Goal: Transaction & Acquisition: Obtain resource

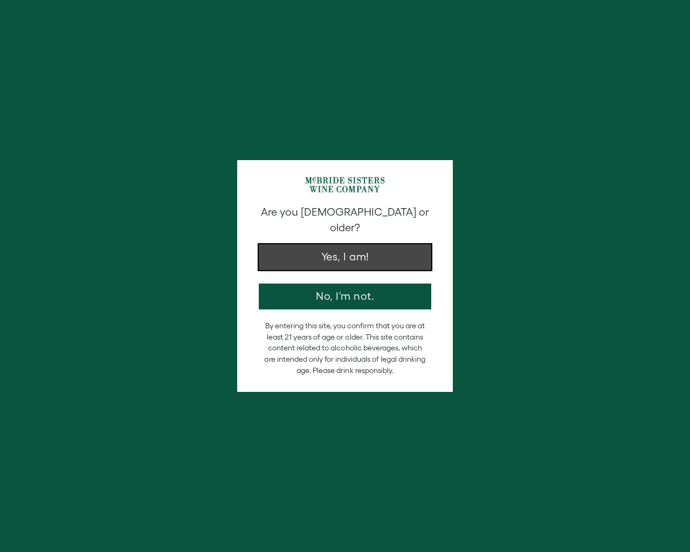
click at [358, 252] on button "Yes, I am!" at bounding box center [345, 257] width 173 height 26
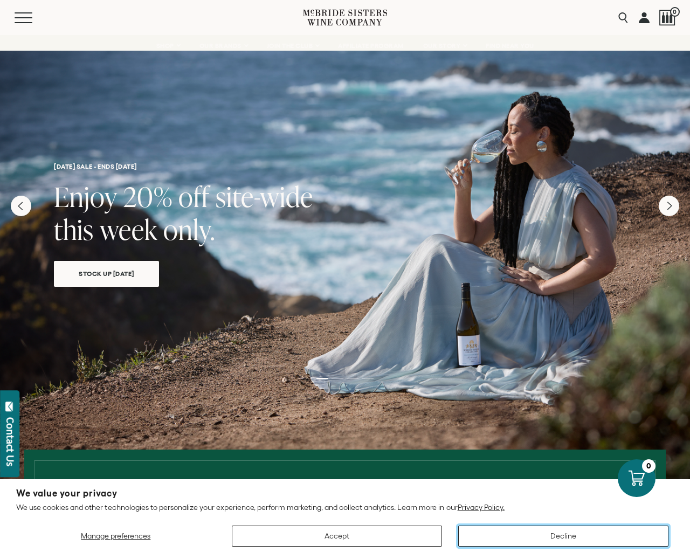
click at [568, 535] on button "Decline" at bounding box center [563, 536] width 210 height 21
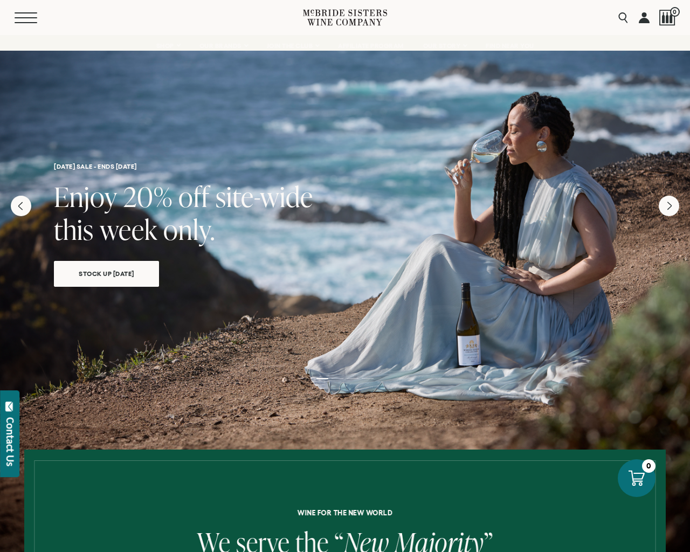
click at [28, 16] on button "Menu" at bounding box center [34, 17] width 39 height 11
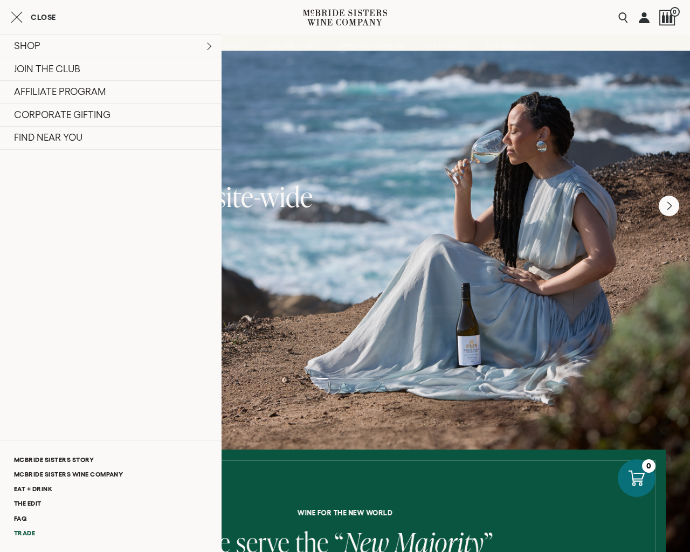
click at [28, 533] on link "Trade" at bounding box center [111, 533] width 222 height 15
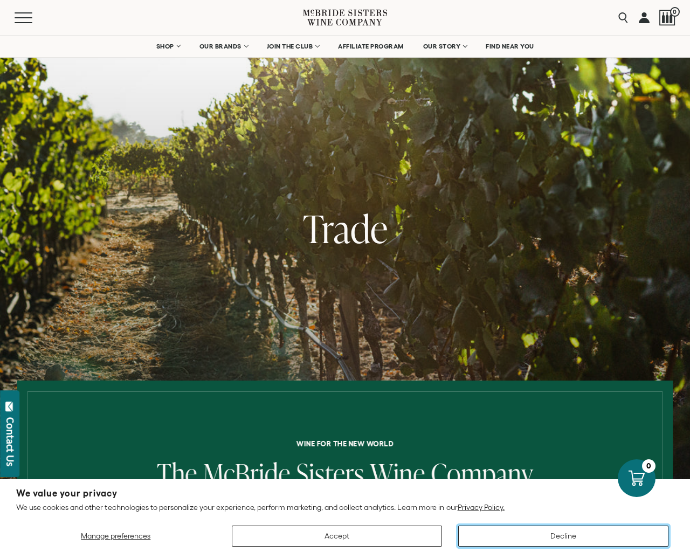
click at [565, 535] on button "Decline" at bounding box center [563, 536] width 210 height 21
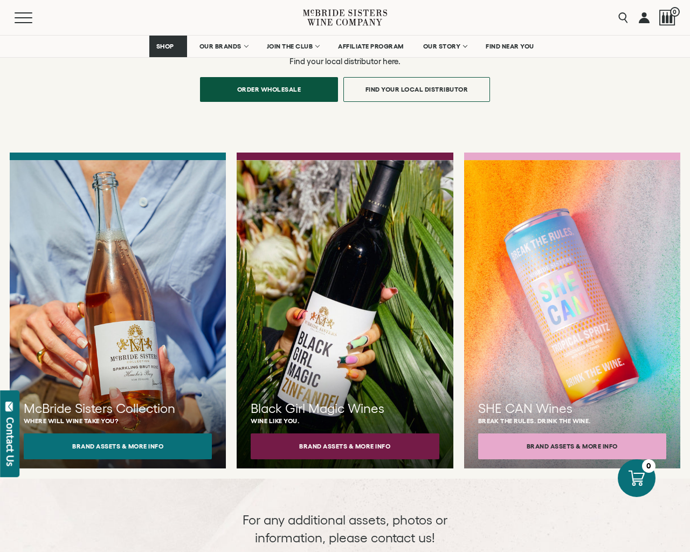
scroll to position [1243, 0]
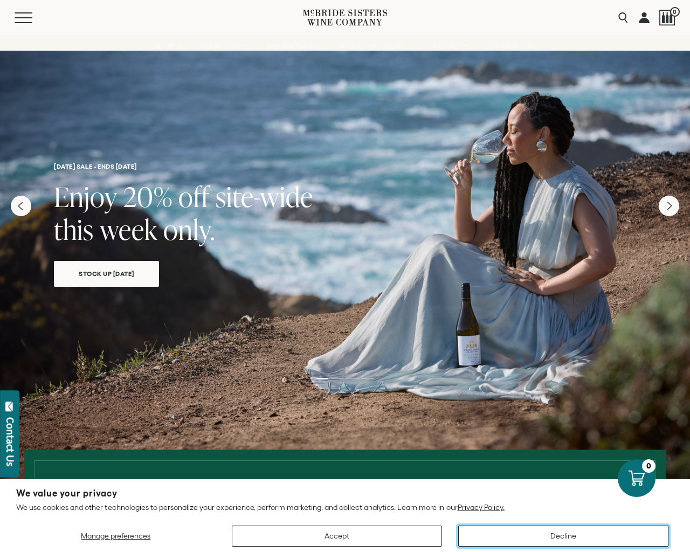
click at [565, 536] on button "Decline" at bounding box center [563, 536] width 210 height 21
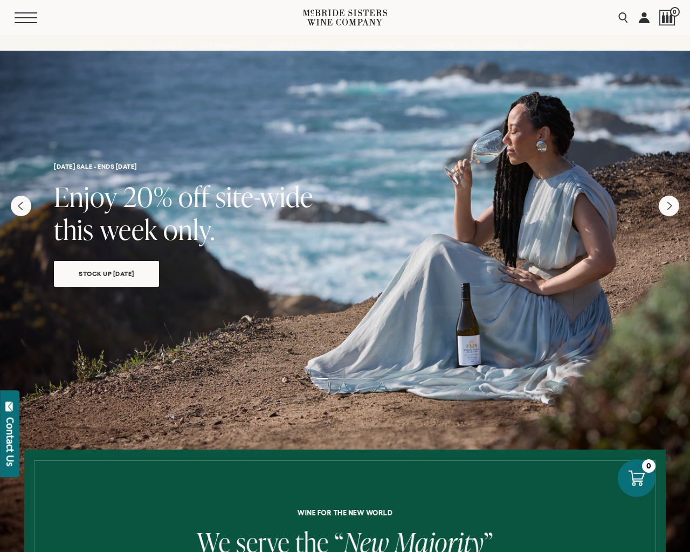
click at [30, 17] on span "Mobile Menu Trigger" at bounding box center [26, 17] width 23 height 1
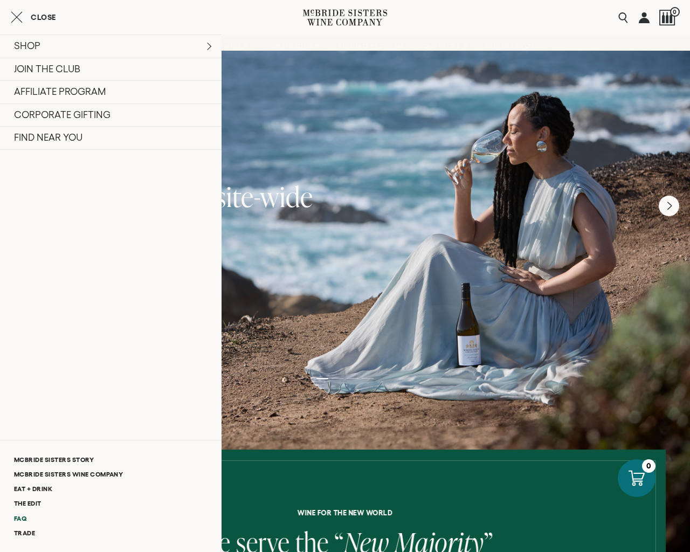
click at [19, 517] on link "FAQ" at bounding box center [111, 518] width 222 height 15
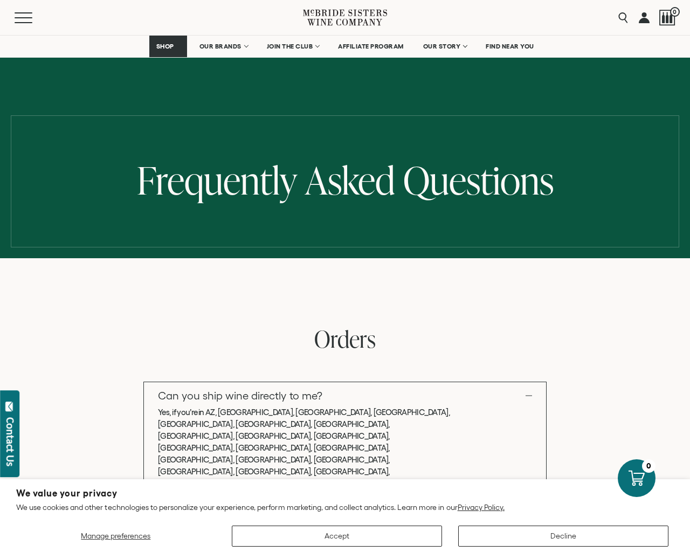
scroll to position [414, 0]
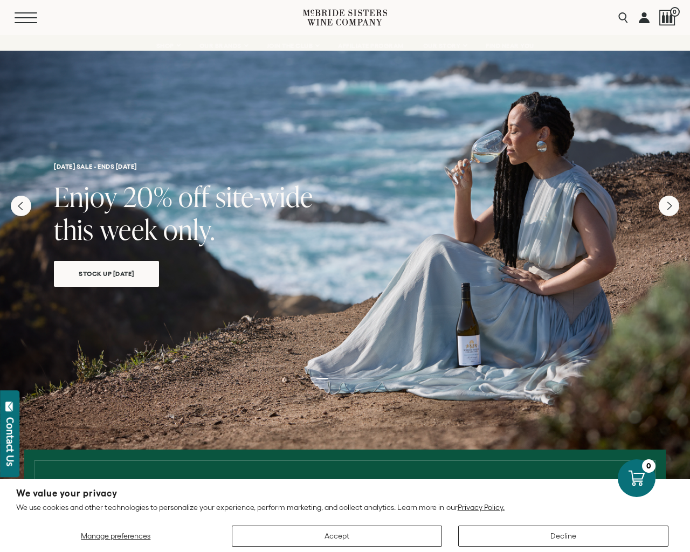
click at [25, 18] on span "Mobile Menu Trigger" at bounding box center [26, 17] width 23 height 1
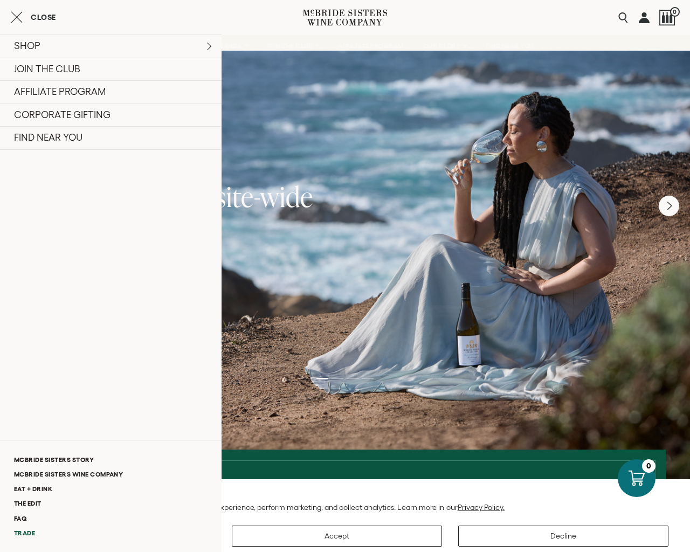
click at [27, 533] on link "Trade" at bounding box center [111, 533] width 222 height 15
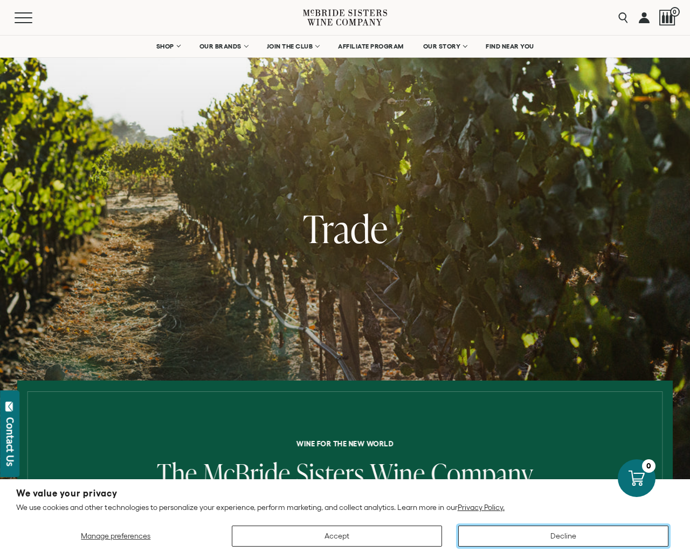
click at [566, 536] on button "Decline" at bounding box center [563, 536] width 210 height 21
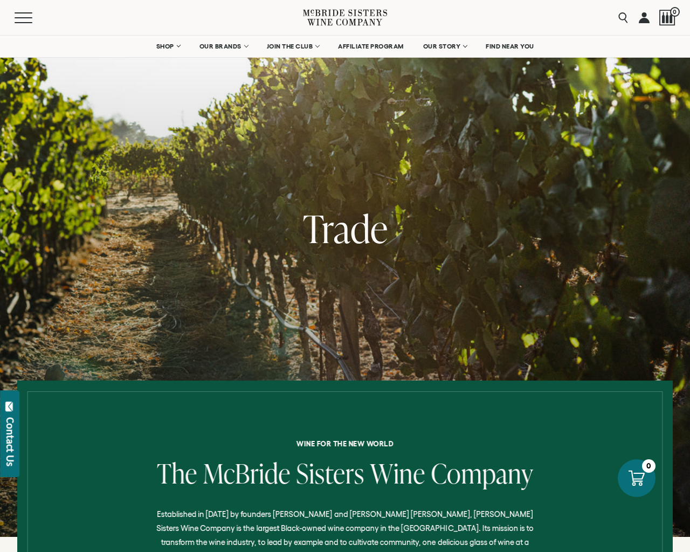
scroll to position [414, 0]
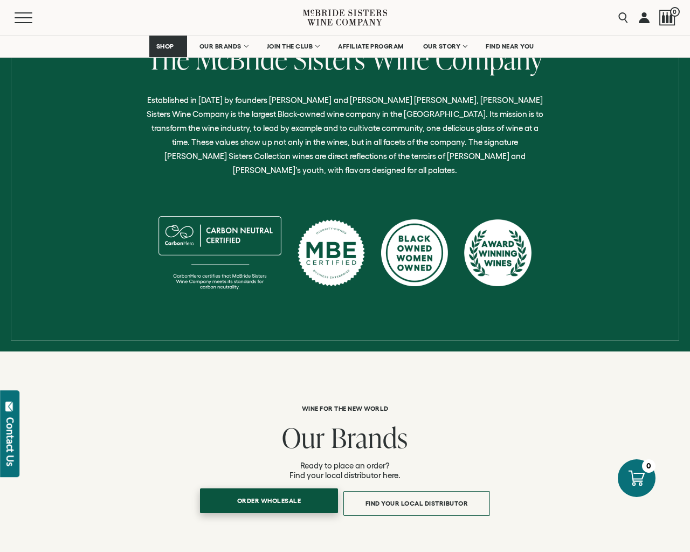
click at [264, 492] on span "Order Wholesale" at bounding box center [269, 500] width 102 height 21
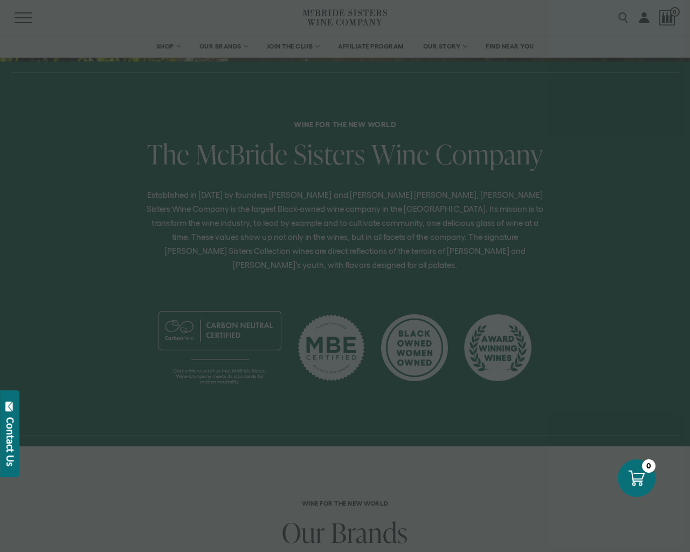
scroll to position [628, 0]
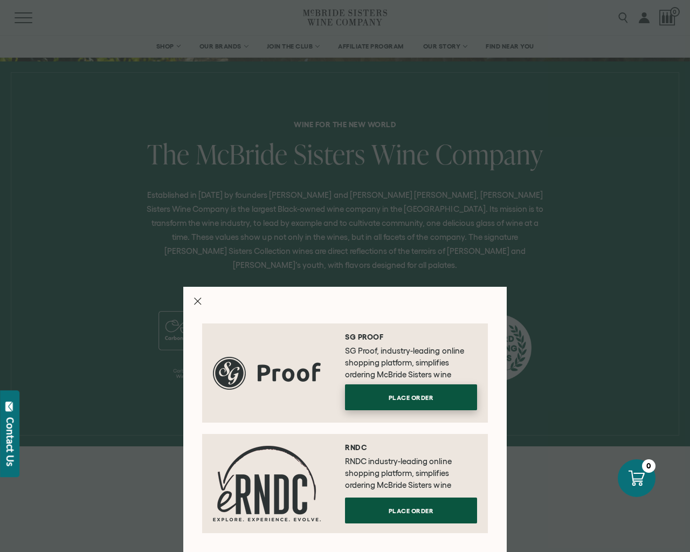
click at [413, 402] on span "Place order" at bounding box center [411, 397] width 83 height 21
